Goal: Task Accomplishment & Management: Use online tool/utility

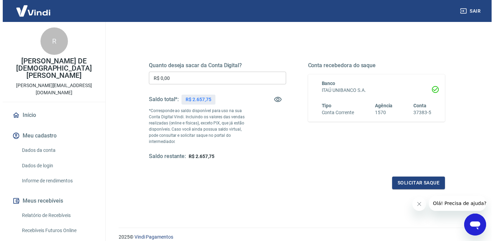
scroll to position [79, 0]
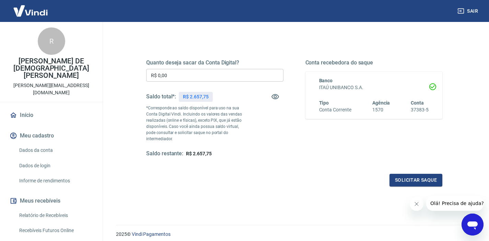
click at [201, 75] on input "R$ 0,00" at bounding box center [214, 75] width 137 height 13
type input "R$ 2.657,75"
click at [406, 174] on button "Solicitar saque" at bounding box center [415, 180] width 53 height 13
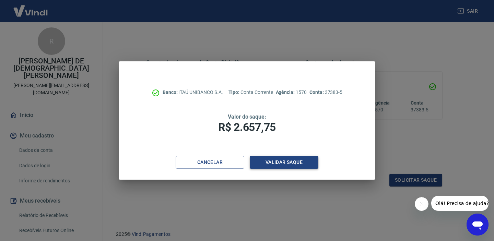
click at [283, 164] on button "Validar saque" at bounding box center [284, 162] width 69 height 13
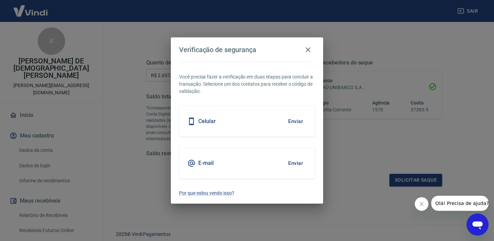
click at [282, 126] on div "Celular Enviar" at bounding box center [247, 121] width 136 height 31
click at [293, 121] on button "Enviar" at bounding box center [295, 121] width 22 height 14
click at [424, 205] on icon "Fechar mensagem da empresa" at bounding box center [421, 203] width 5 height 5
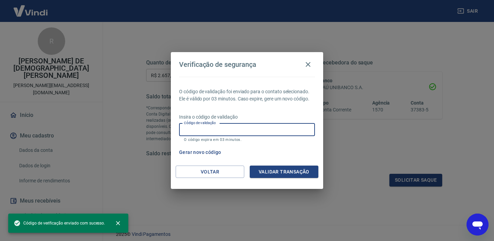
click at [281, 135] on input "Código de validação" at bounding box center [247, 129] width 136 height 13
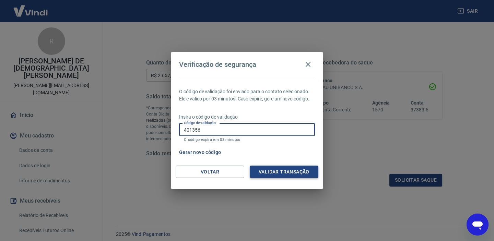
type input "401356"
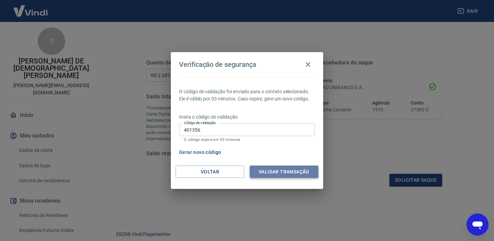
click at [294, 170] on button "Validar transação" at bounding box center [284, 172] width 69 height 13
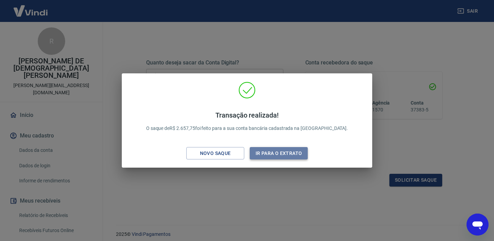
click at [273, 153] on button "Ir para o extrato" at bounding box center [279, 153] width 58 height 13
